Goal: Use online tool/utility: Use online tool/utility

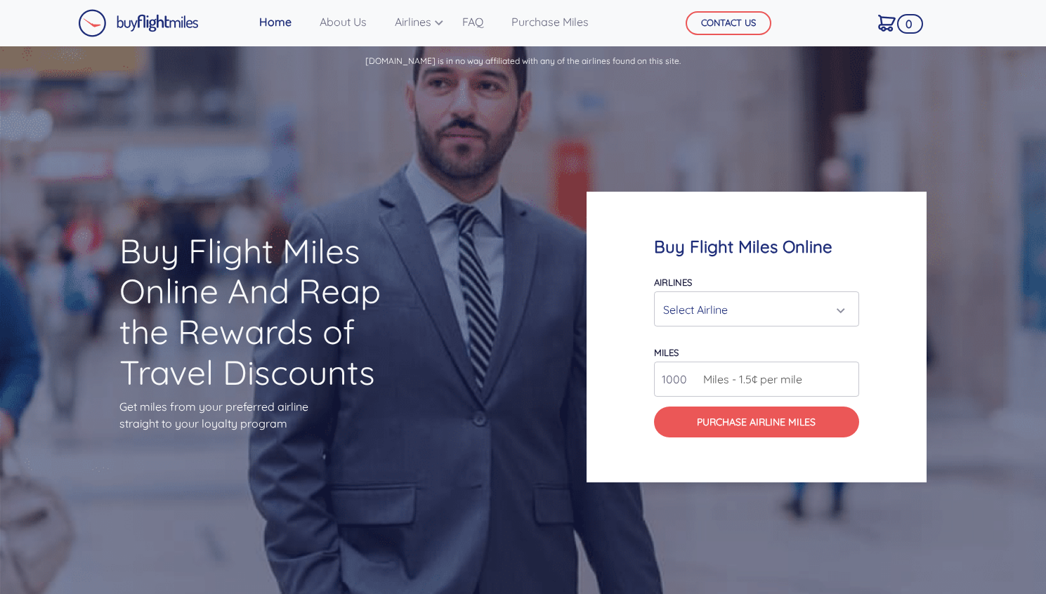
click at [757, 317] on div "Select Airline" at bounding box center [752, 309] width 178 height 27
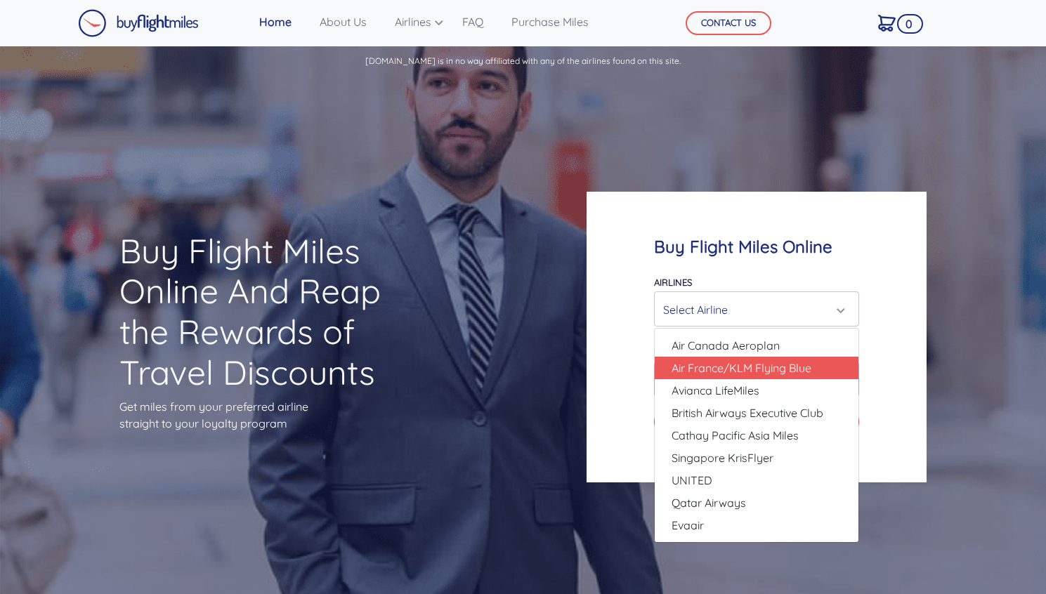
click at [744, 368] on span "Air France/KLM Flying Blue" at bounding box center [741, 368] width 140 height 17
select select "Air France/KLM Flying Blue"
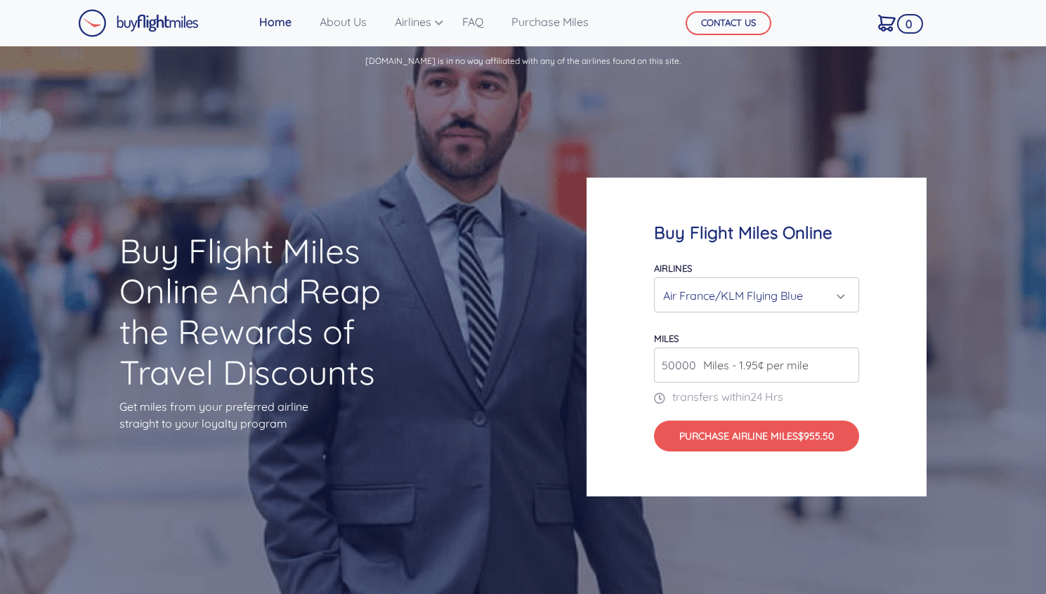
click at [848, 362] on input "50000" at bounding box center [756, 365] width 205 height 35
click at [847, 368] on input "49000" at bounding box center [756, 365] width 205 height 35
type input "50000"
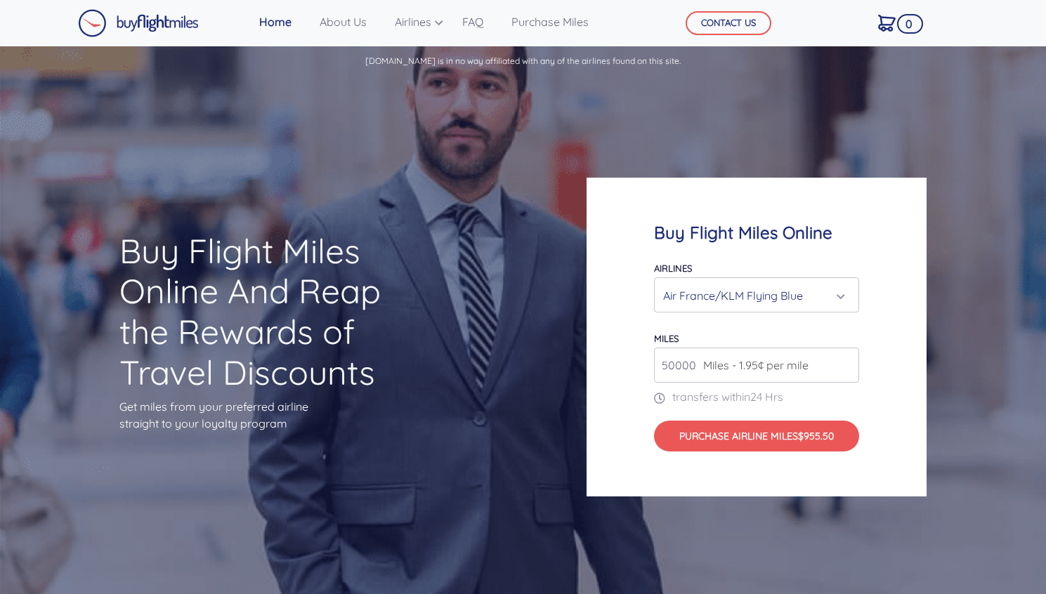
click at [848, 362] on input "50000" at bounding box center [756, 365] width 205 height 35
